Goal: Find specific page/section: Find specific page/section

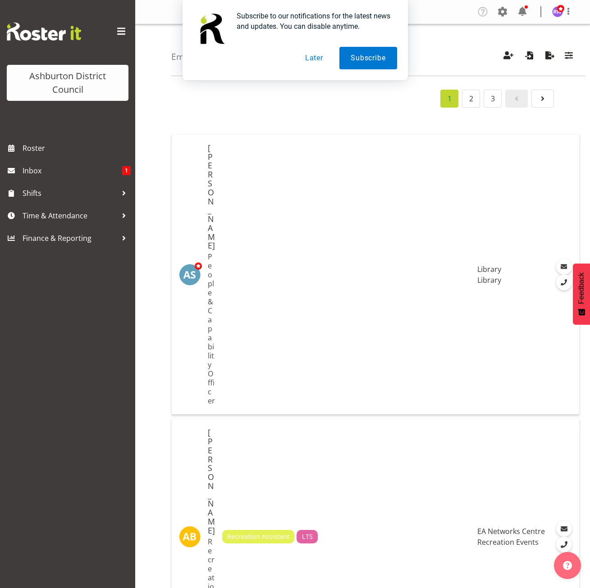
click at [315, 55] on button "Later" at bounding box center [314, 58] width 41 height 23
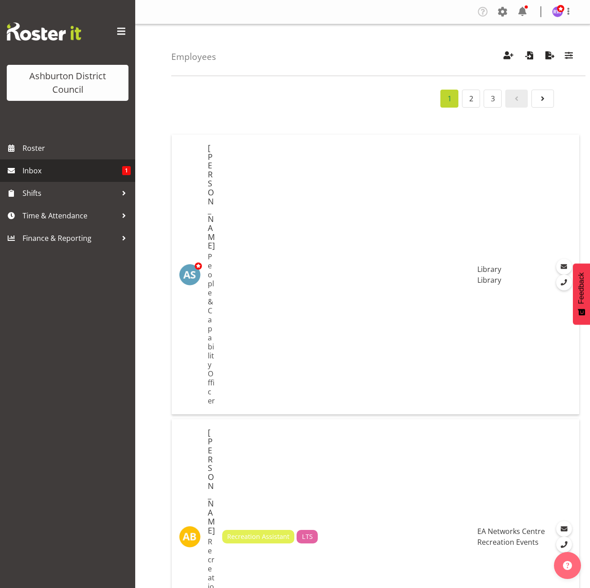
click at [41, 171] on span "Inbox" at bounding box center [73, 171] width 100 height 14
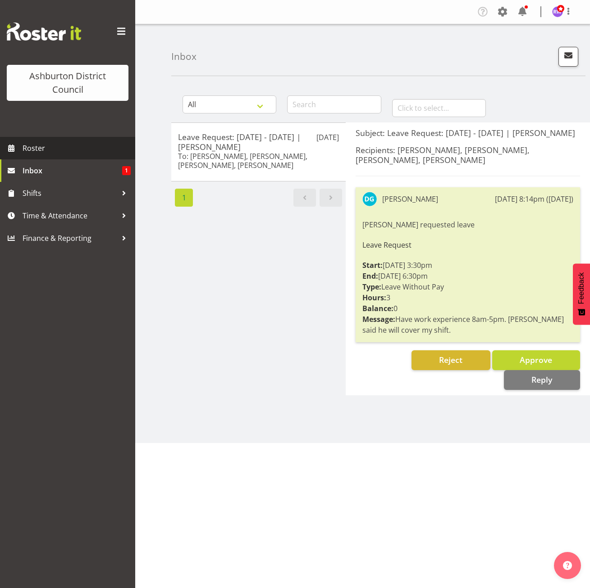
click at [73, 149] on span "Roster" at bounding box center [77, 148] width 108 height 14
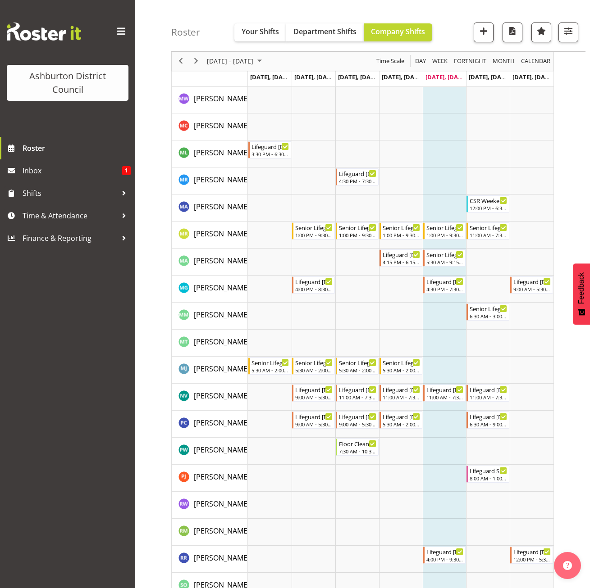
scroll to position [1382, 0]
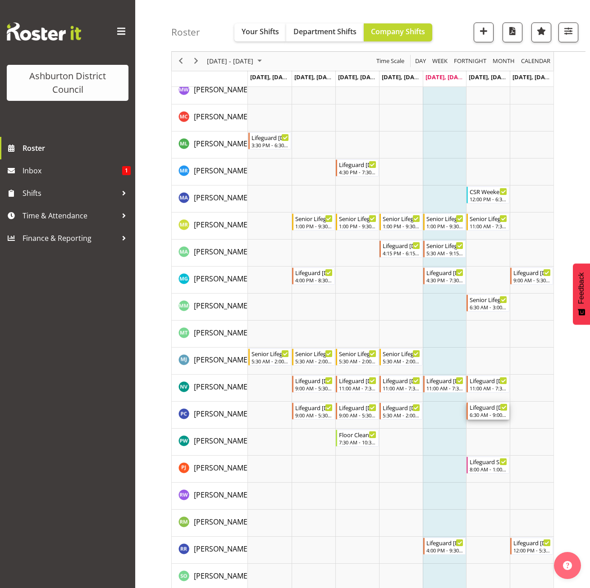
click at [487, 413] on div "6:30 AM - 9:00 AM" at bounding box center [488, 414] width 38 height 7
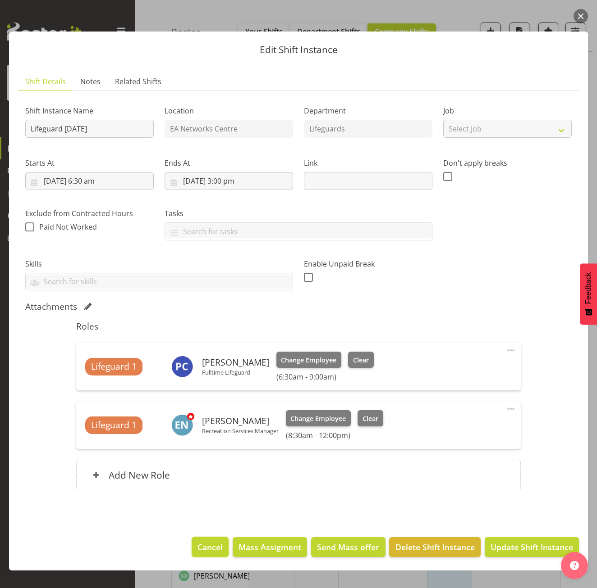
click at [210, 542] on span "Cancel" at bounding box center [209, 548] width 25 height 12
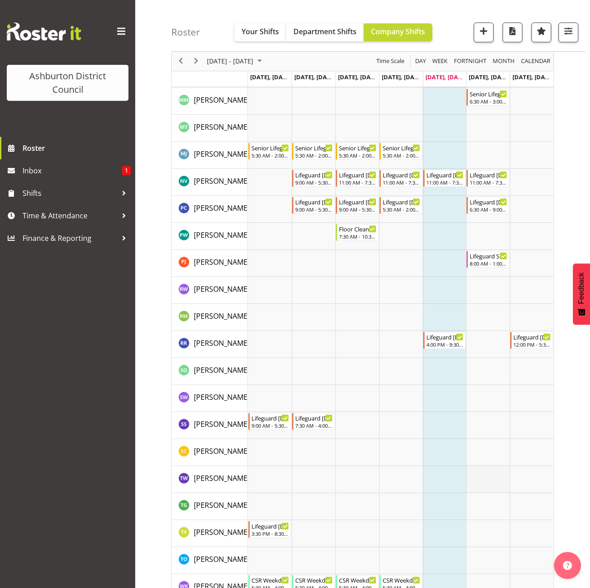
scroll to position [1663, 0]
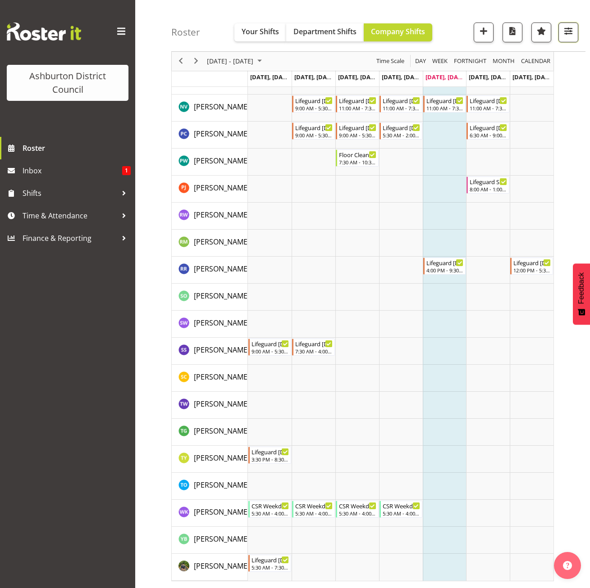
click at [562, 28] on span "button" at bounding box center [568, 31] width 12 height 12
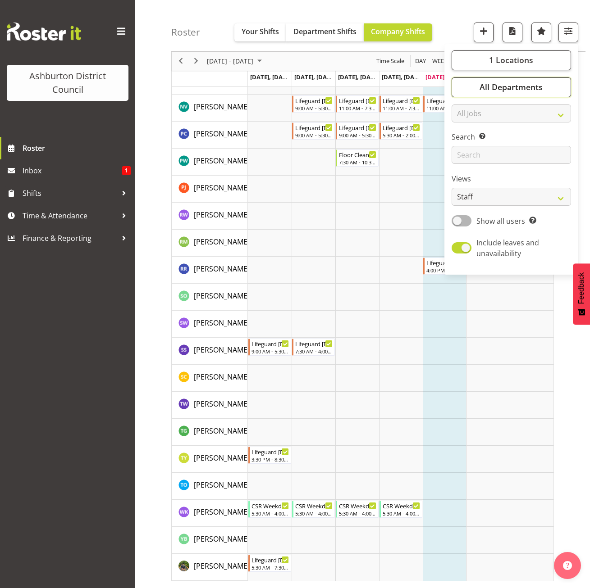
click at [530, 93] on button "All Departments" at bounding box center [510, 87] width 119 height 20
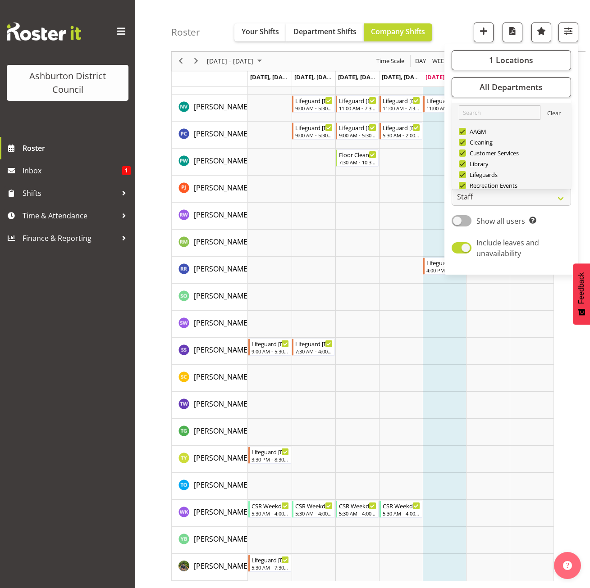
click at [547, 114] on link "Clear" at bounding box center [554, 114] width 14 height 11
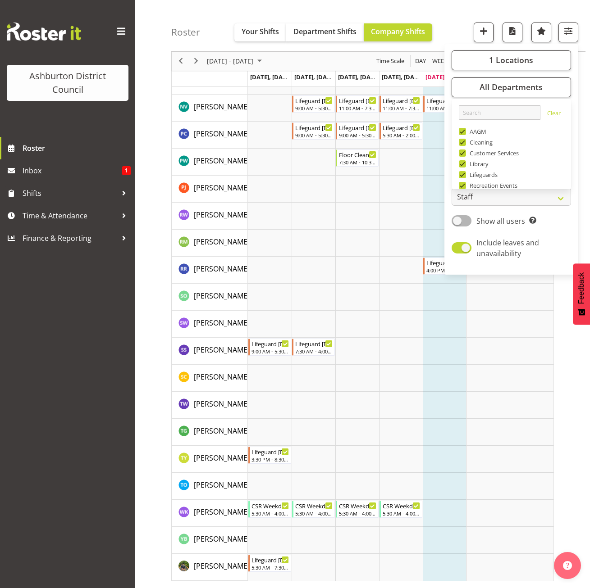
drag, startPoint x: 563, startPoint y: 141, endPoint x: 565, endPoint y: 147, distance: 7.3
click at [564, 147] on link "Clear AAGM Cleaning Customer Services Library Lifeguards Recreation Events Stad…" at bounding box center [510, 166] width 119 height 126
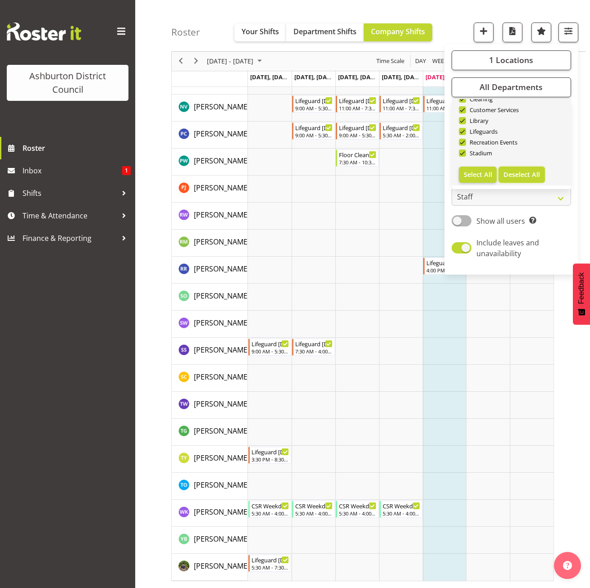
click at [521, 177] on span "Deselect All" at bounding box center [521, 174] width 36 height 9
checkbox input "false"
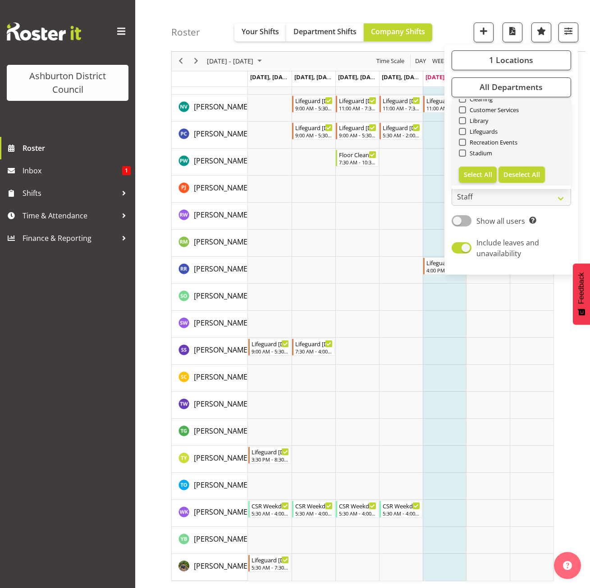
checkbox input "false"
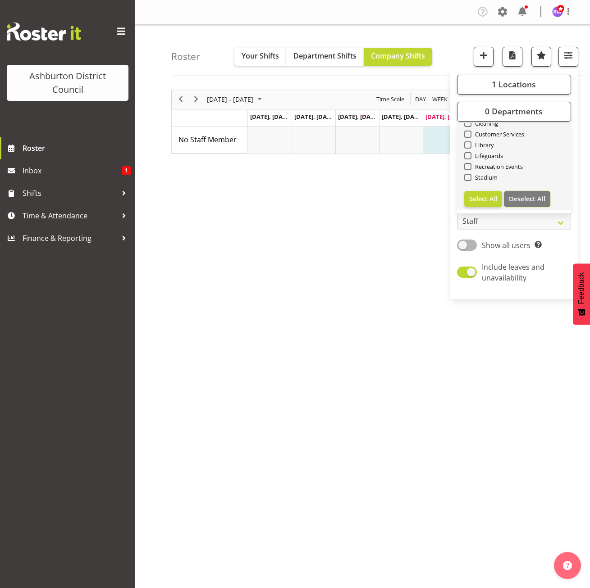
scroll to position [0, 0]
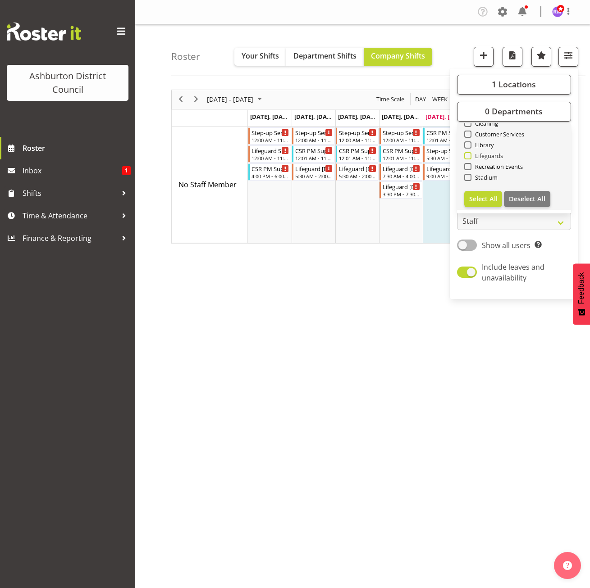
click at [481, 158] on span "Lifeguards" at bounding box center [487, 155] width 32 height 7
click at [470, 158] on input "Lifeguards" at bounding box center [467, 156] width 6 height 6
checkbox input "true"
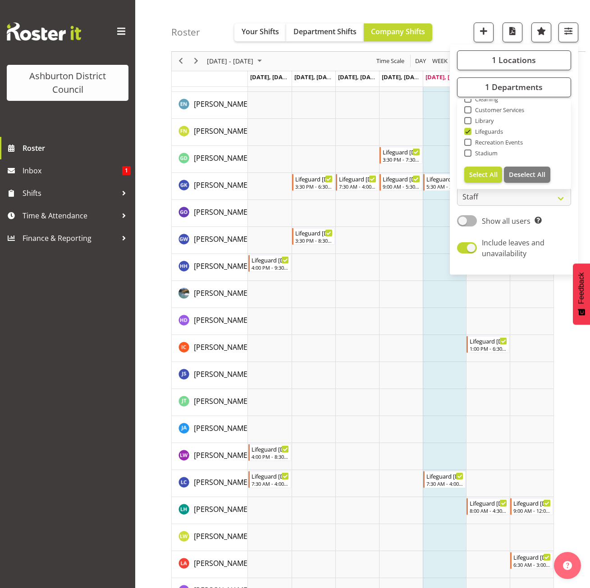
scroll to position [511, 0]
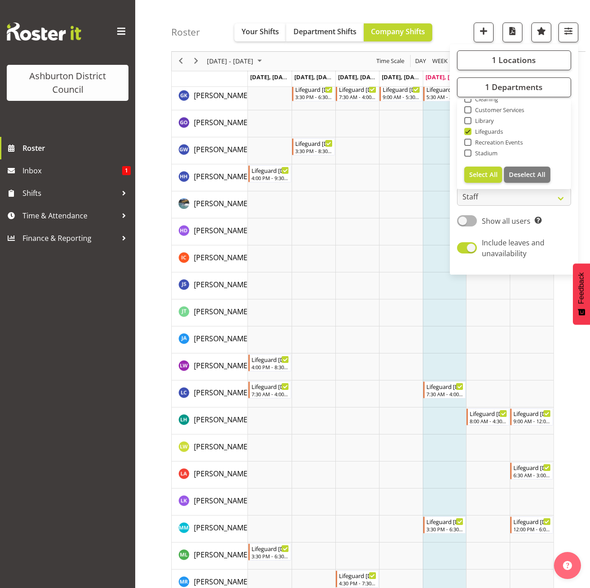
click at [313, 32] on div at bounding box center [362, 331] width 383 height 1506
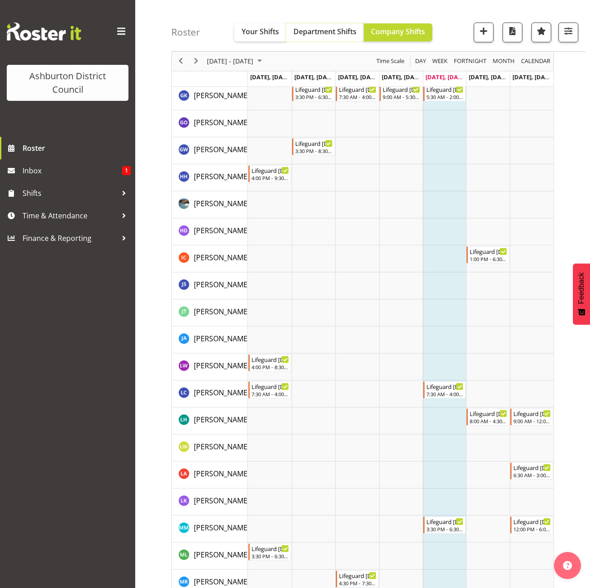
click at [326, 34] on span "Department Shifts" at bounding box center [324, 32] width 63 height 10
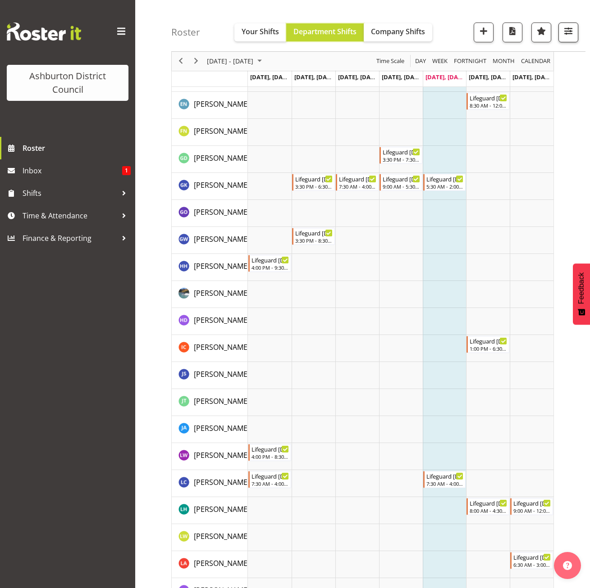
scroll to position [511, 0]
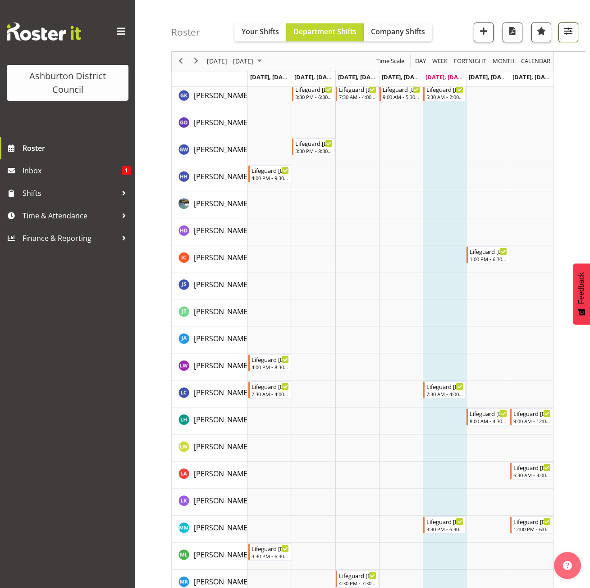
click at [565, 30] on span "button" at bounding box center [568, 31] width 12 height 12
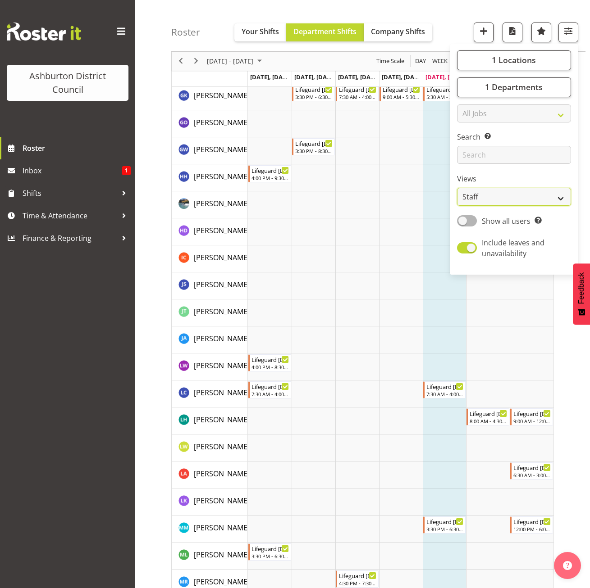
click at [524, 196] on select "Staff Role Shift - Horizontal Shift - Vertical Staff - Location" at bounding box center [514, 197] width 114 height 18
select select "shift"
click at [457, 206] on select "Staff Role Shift - Horizontal Shift - Vertical Staff - Location" at bounding box center [514, 197] width 114 height 18
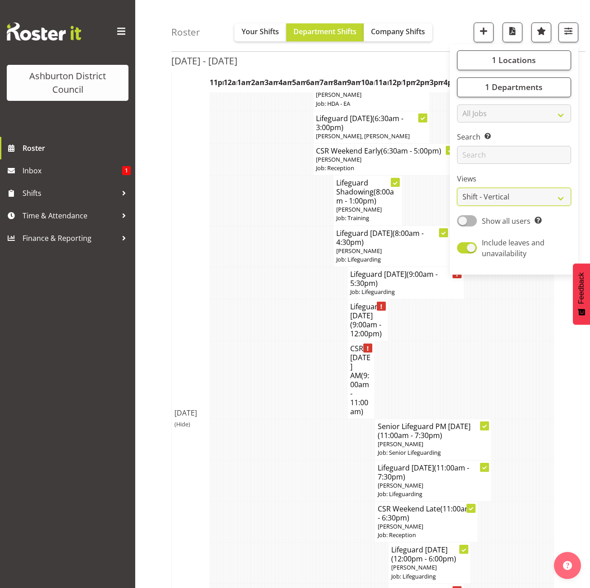
scroll to position [774, 0]
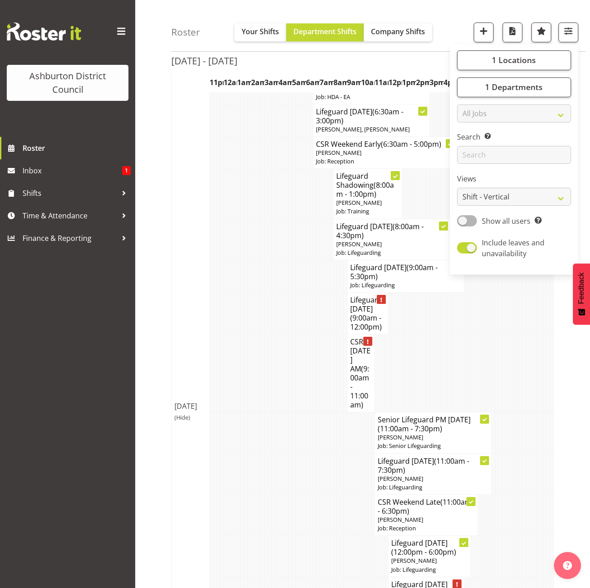
click at [172, 346] on td "Sat 11th Oct 2025 (Hide)" at bounding box center [191, 412] width 38 height 698
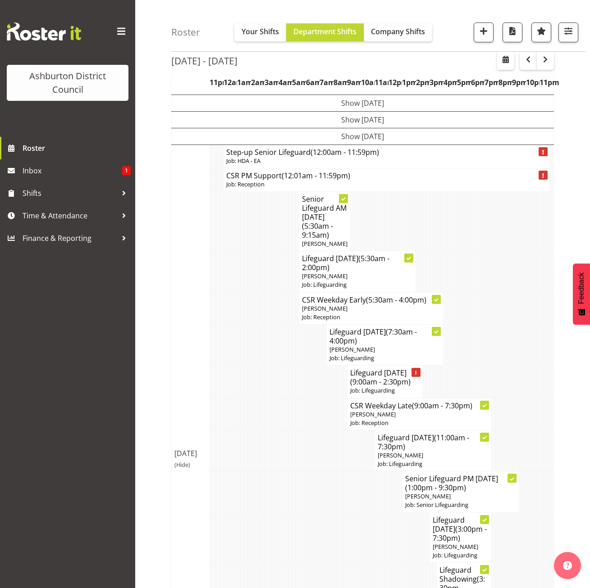
scroll to position [0, 0]
